Goal: Go to known website: Go to known website

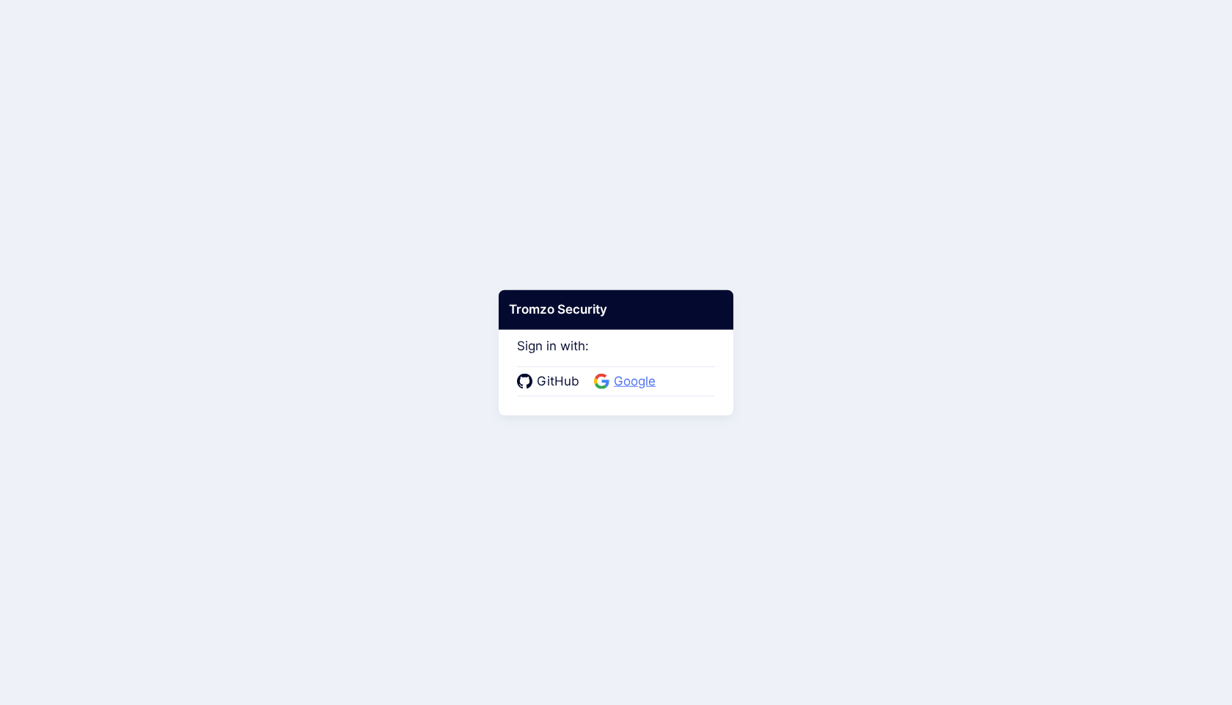
click at [634, 383] on span "Google" at bounding box center [634, 381] width 51 height 19
